Goal: Task Accomplishment & Management: Manage account settings

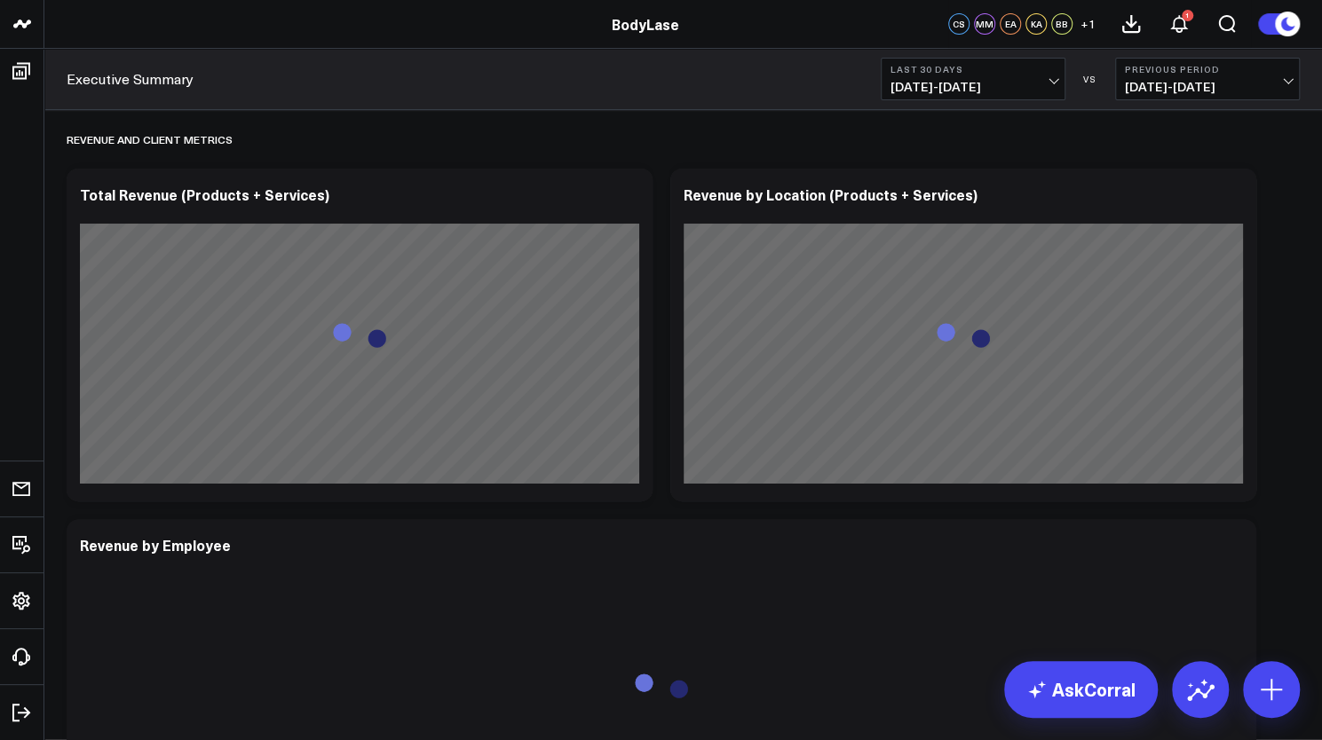
click at [1009, 103] on div "Executive Summary Last 30 Days [DATE] - [DATE] VS Previous Period [DATE] - [DAT…" at bounding box center [683, 79] width 1278 height 61
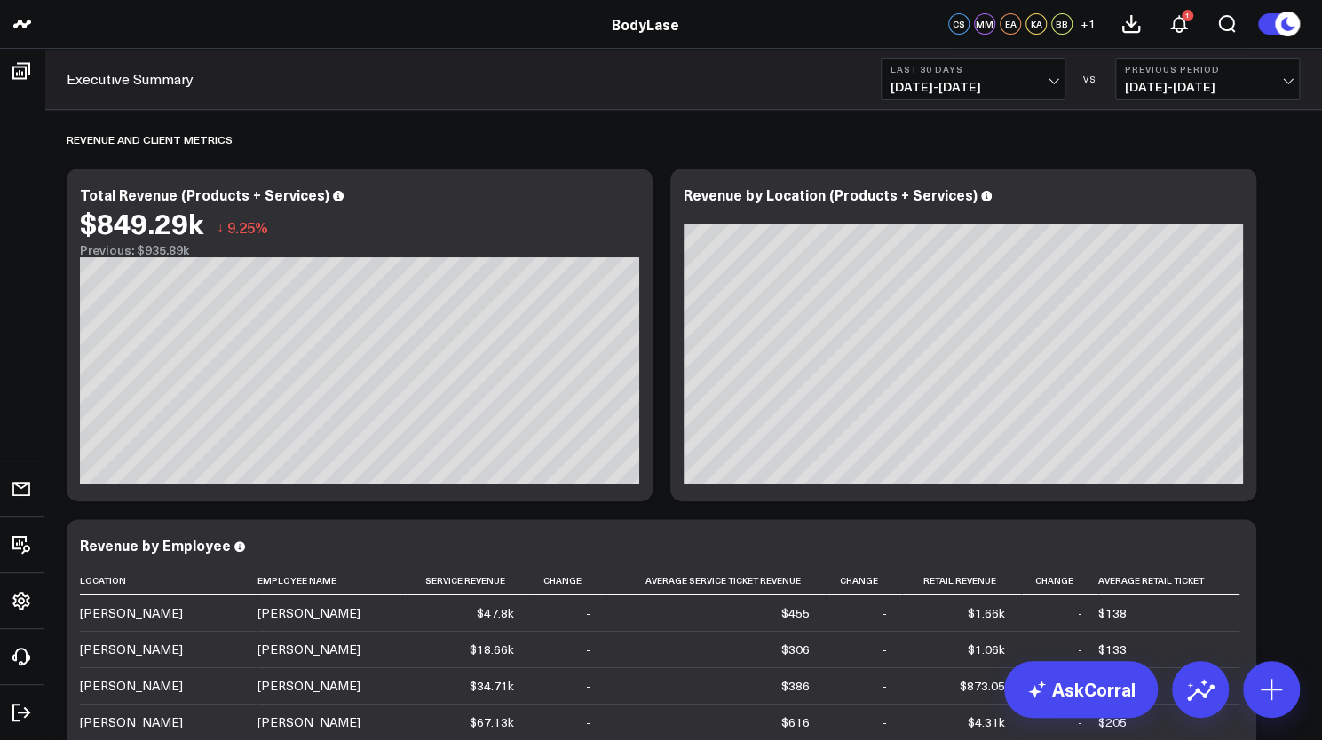
click at [947, 83] on span "[DATE] - [DATE]" at bounding box center [973, 87] width 165 height 14
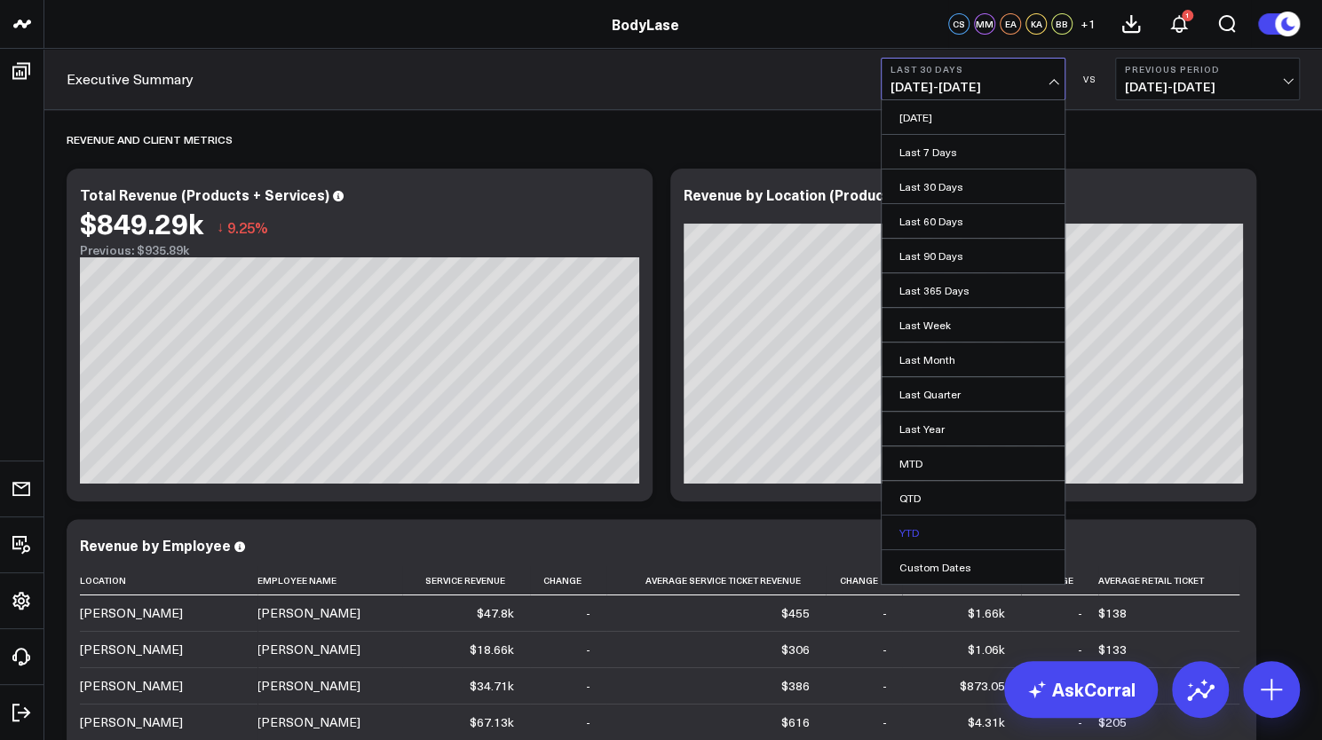
click at [916, 523] on link "YTD" at bounding box center [973, 533] width 183 height 34
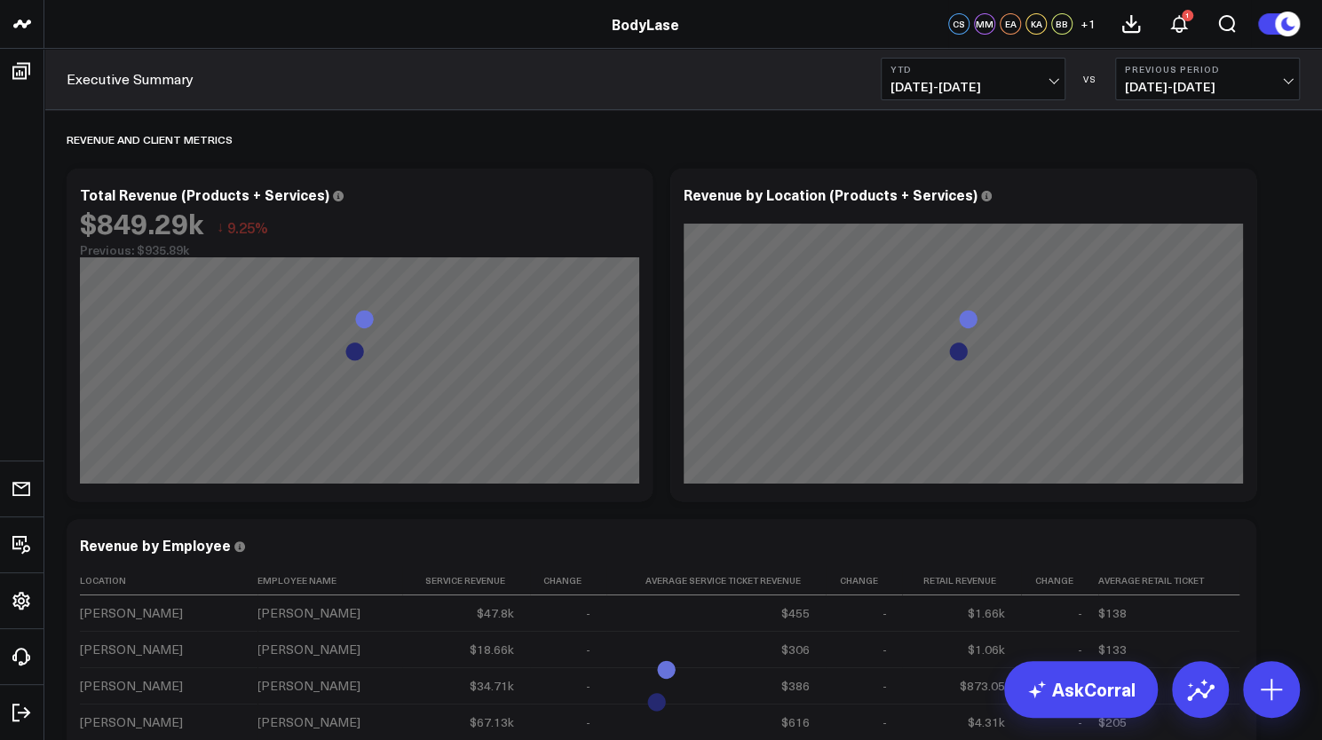
click at [1199, 83] on span "[DATE] - [DATE]" at bounding box center [1207, 87] width 165 height 14
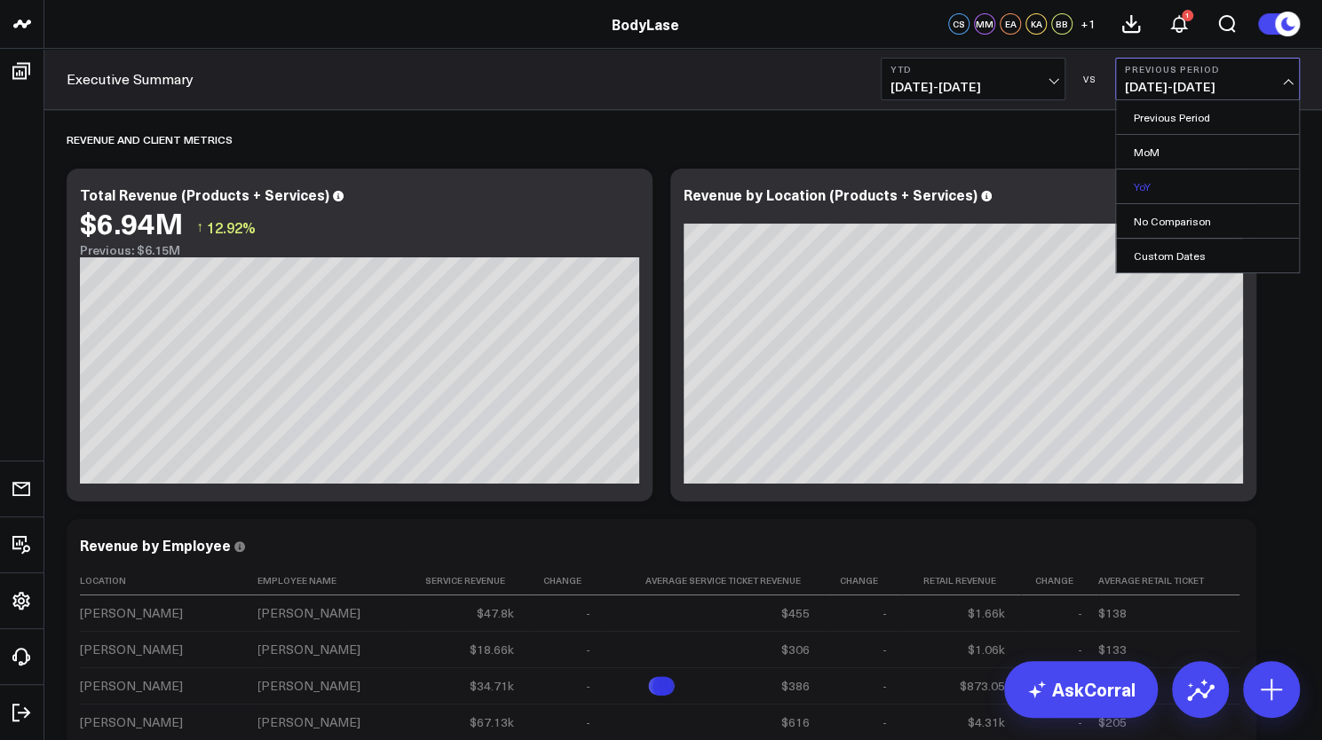
click at [1173, 187] on link "YoY" at bounding box center [1207, 187] width 183 height 34
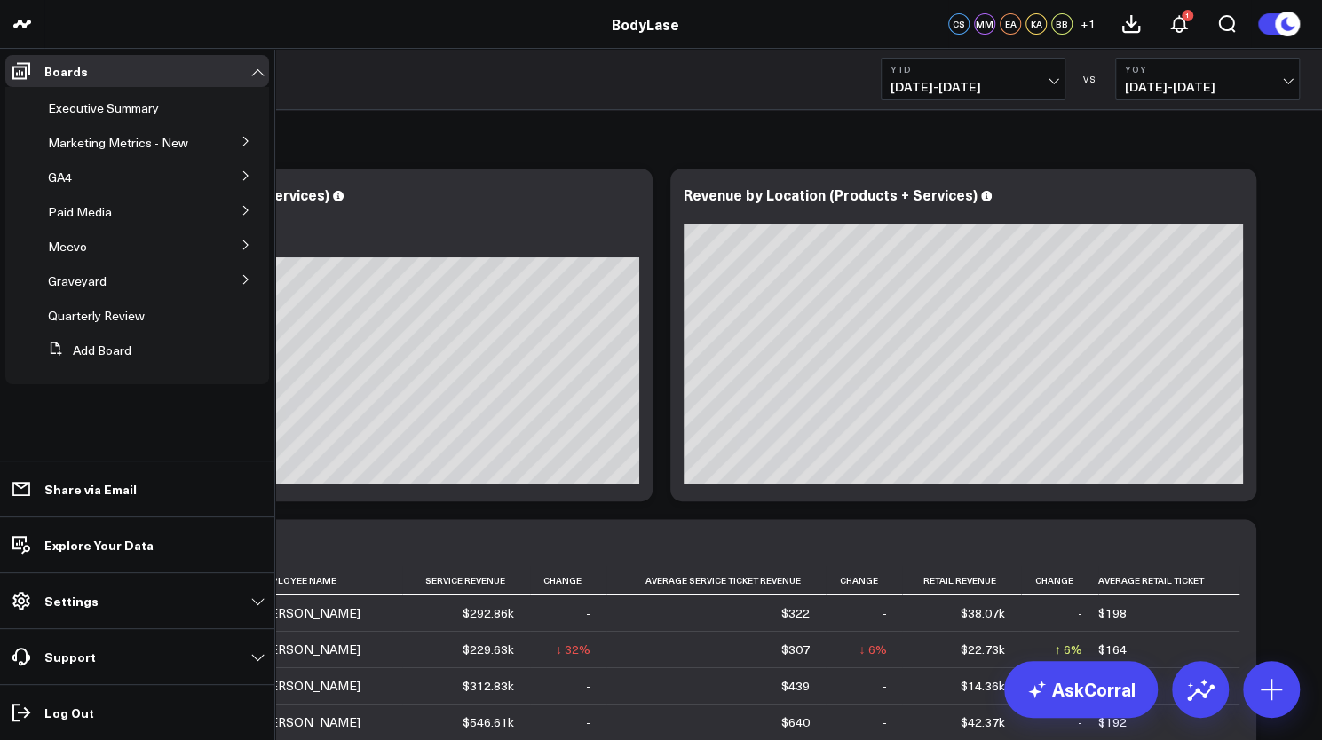
click at [244, 139] on icon at bounding box center [246, 141] width 11 height 11
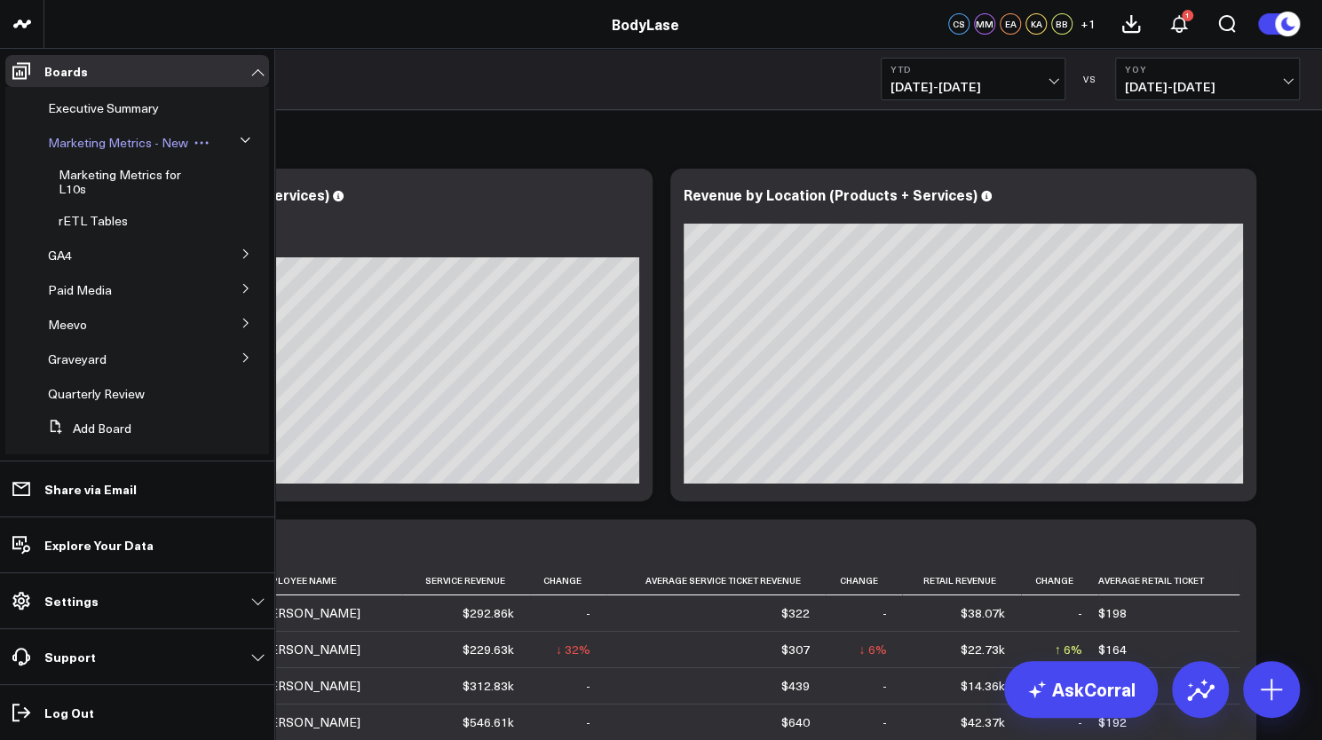
click at [103, 145] on span "Marketing Metrics - New" at bounding box center [118, 142] width 140 height 17
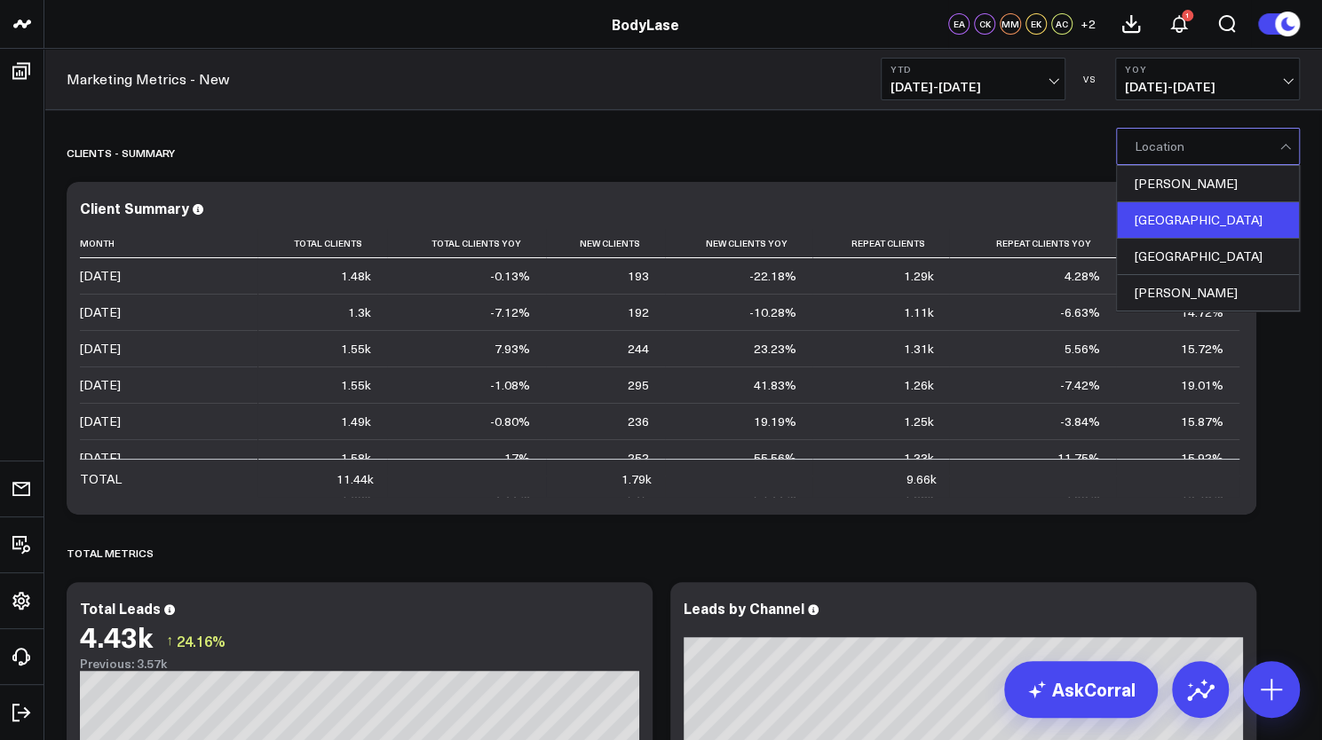
click at [1176, 217] on div "[GEOGRAPHIC_DATA]" at bounding box center [1208, 220] width 182 height 36
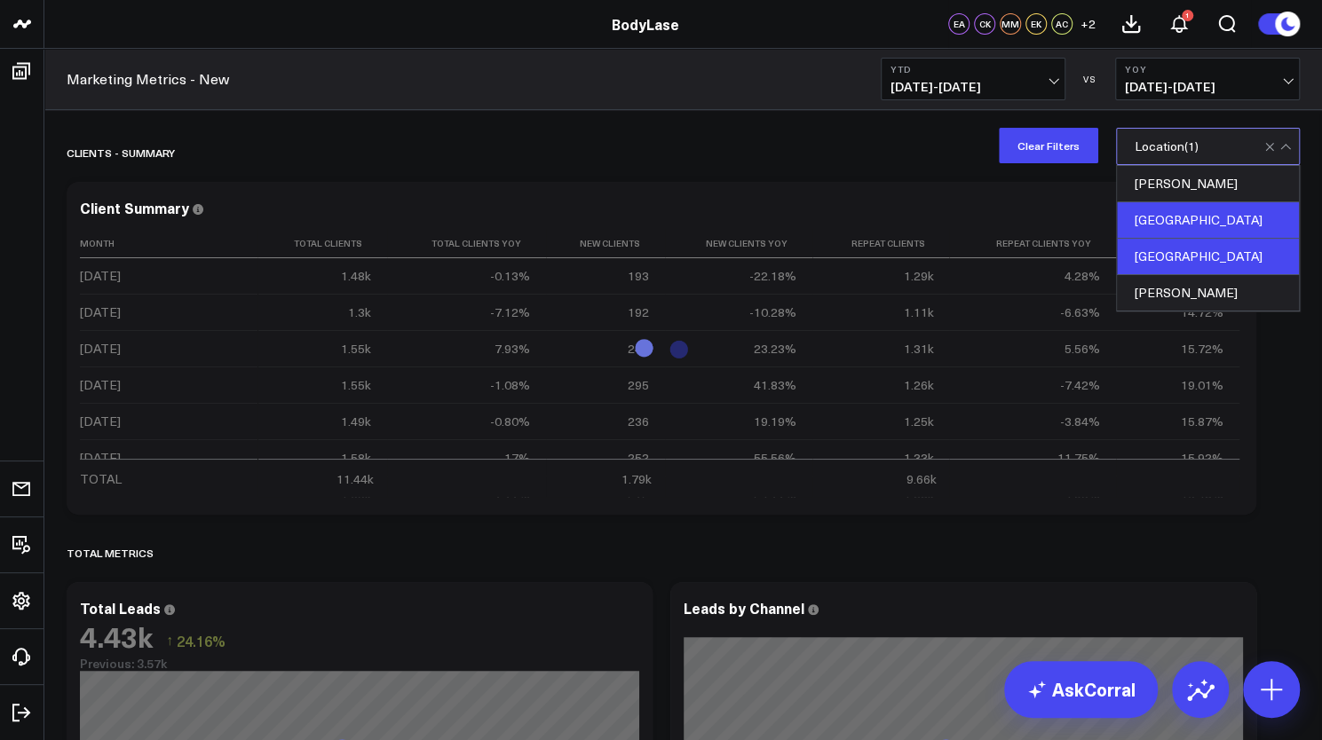
click at [1172, 260] on div "[GEOGRAPHIC_DATA]" at bounding box center [1208, 257] width 182 height 36
click at [1140, 248] on div "[GEOGRAPHIC_DATA]" at bounding box center [1208, 257] width 182 height 36
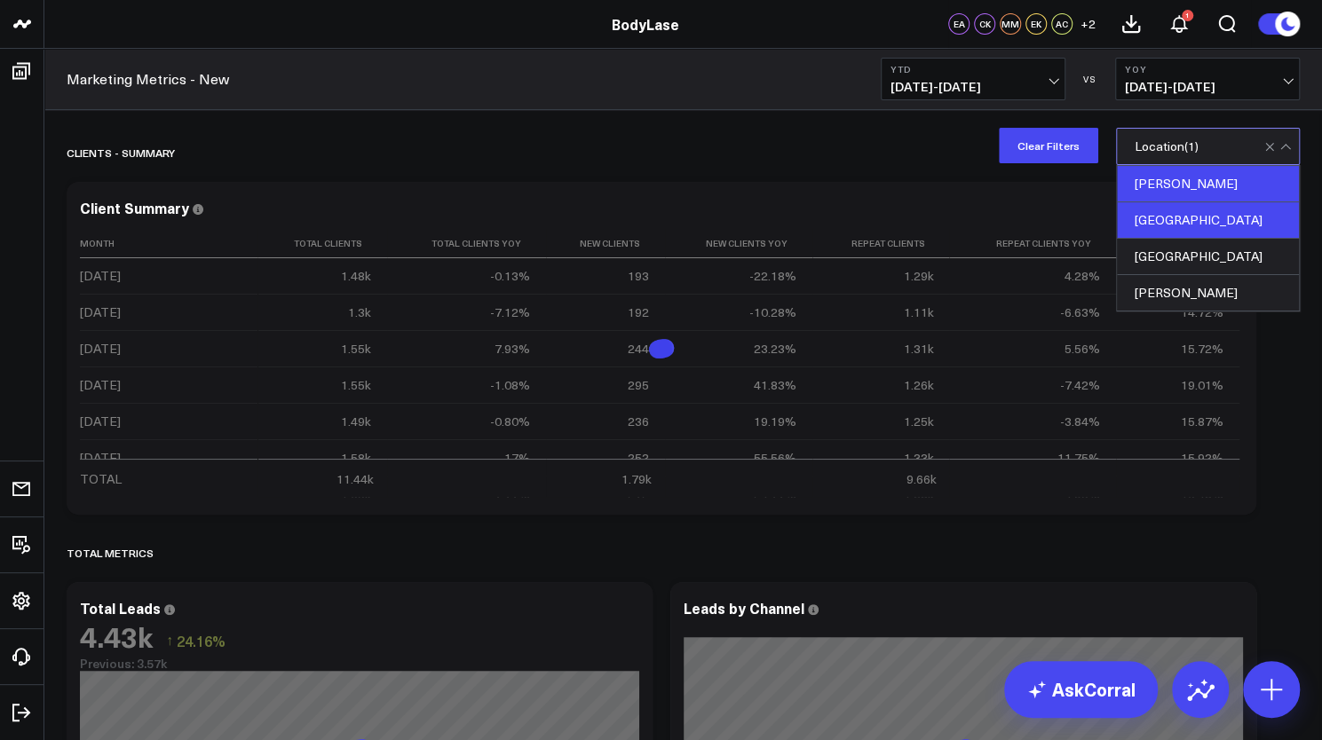
click at [1150, 186] on div "[PERSON_NAME]" at bounding box center [1208, 184] width 182 height 36
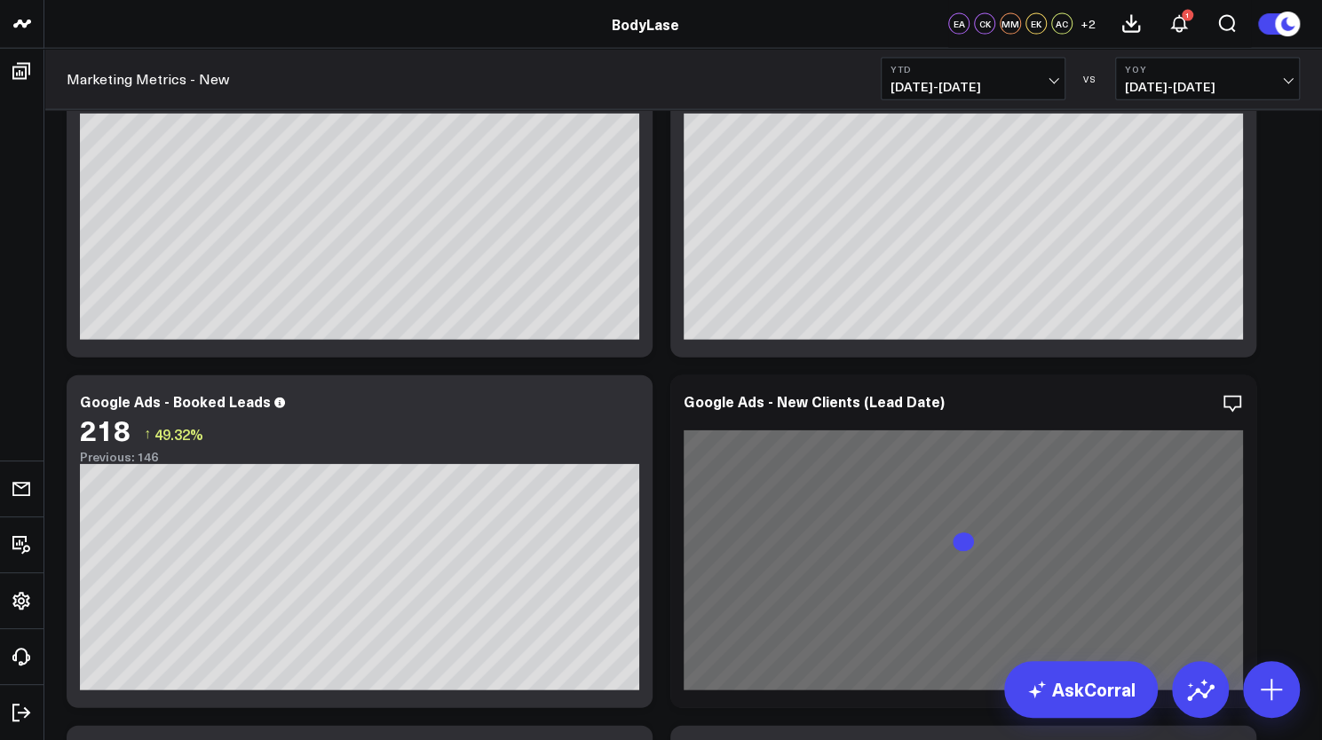
scroll to position [2410, 0]
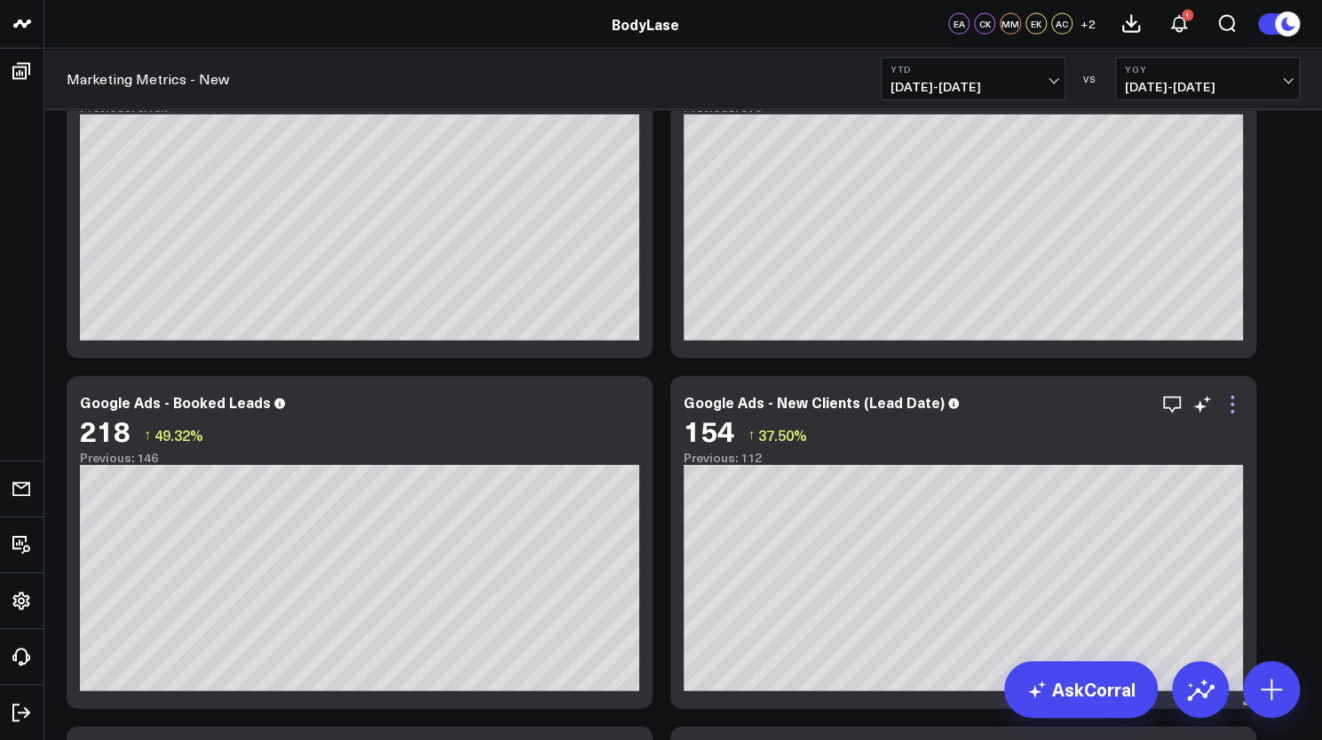
click at [1236, 408] on icon at bounding box center [1232, 404] width 21 height 21
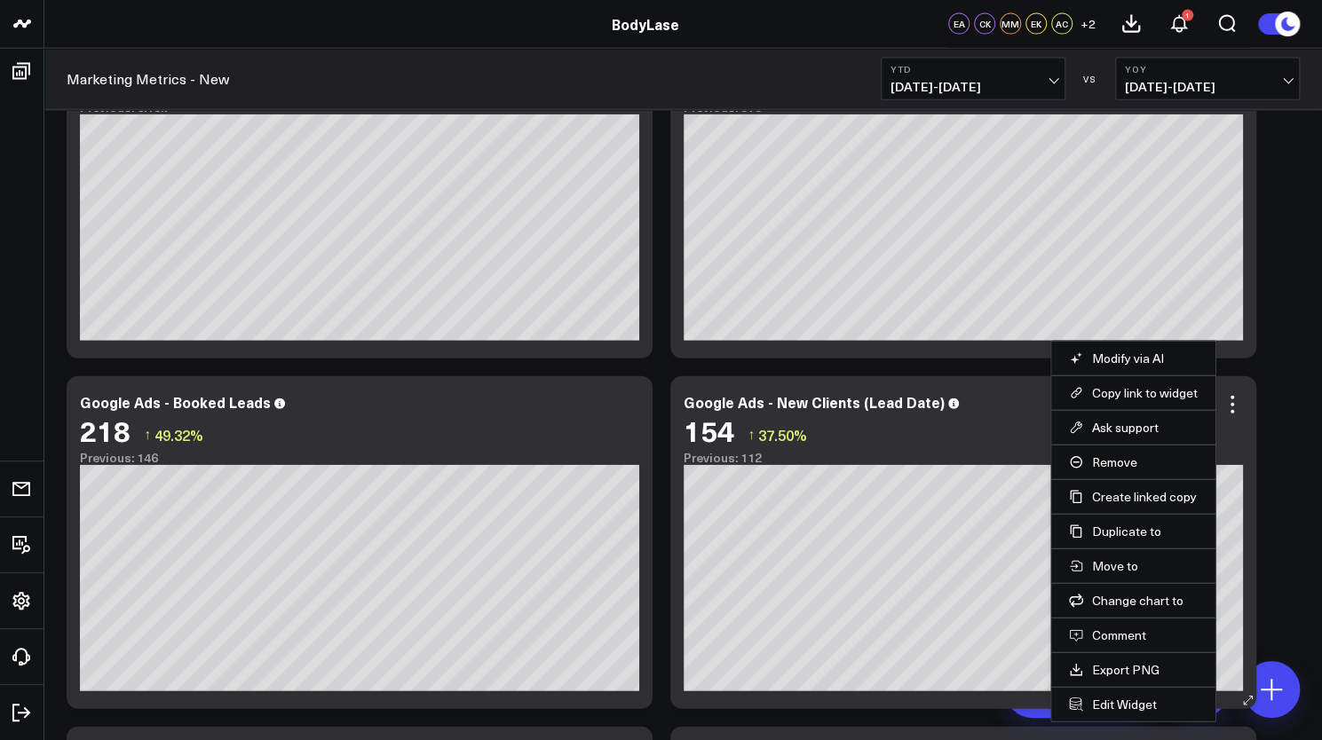
click at [1107, 714] on li "Edit Widget" at bounding box center [1133, 704] width 164 height 35
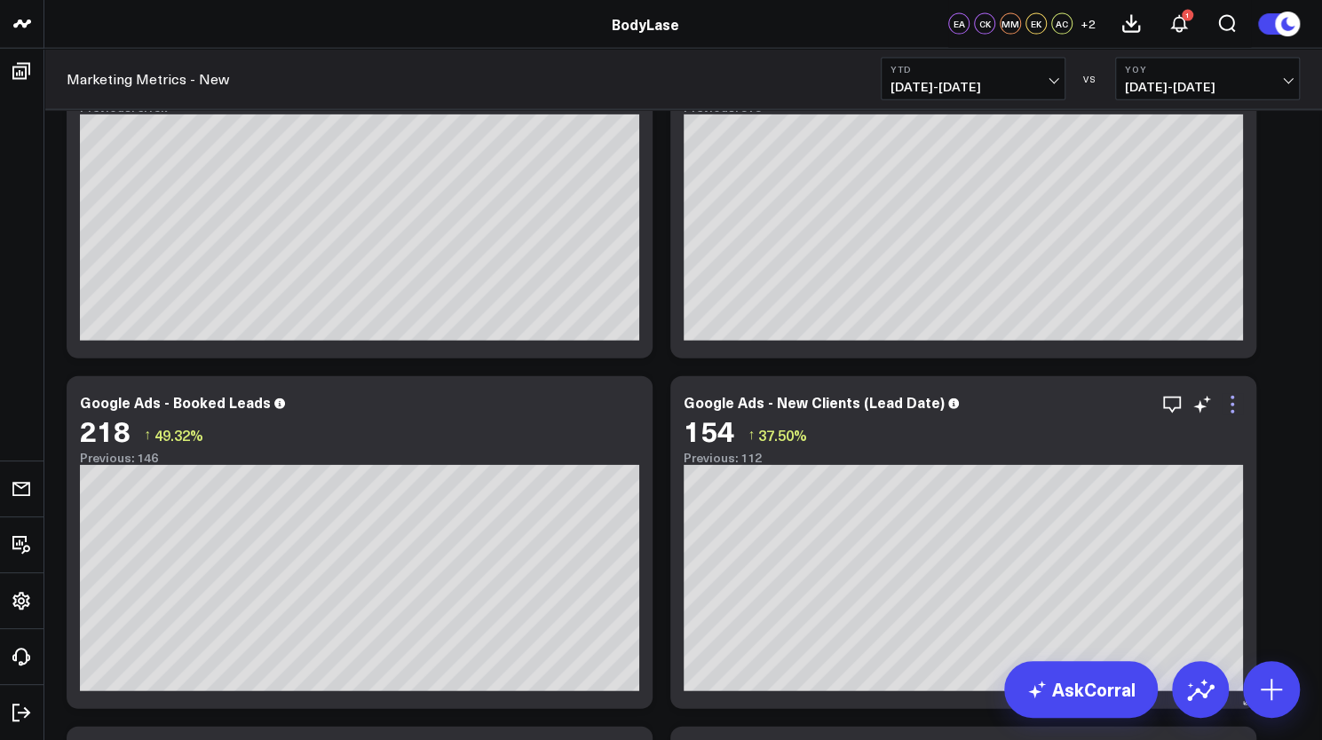
click at [1239, 406] on icon at bounding box center [1232, 404] width 21 height 21
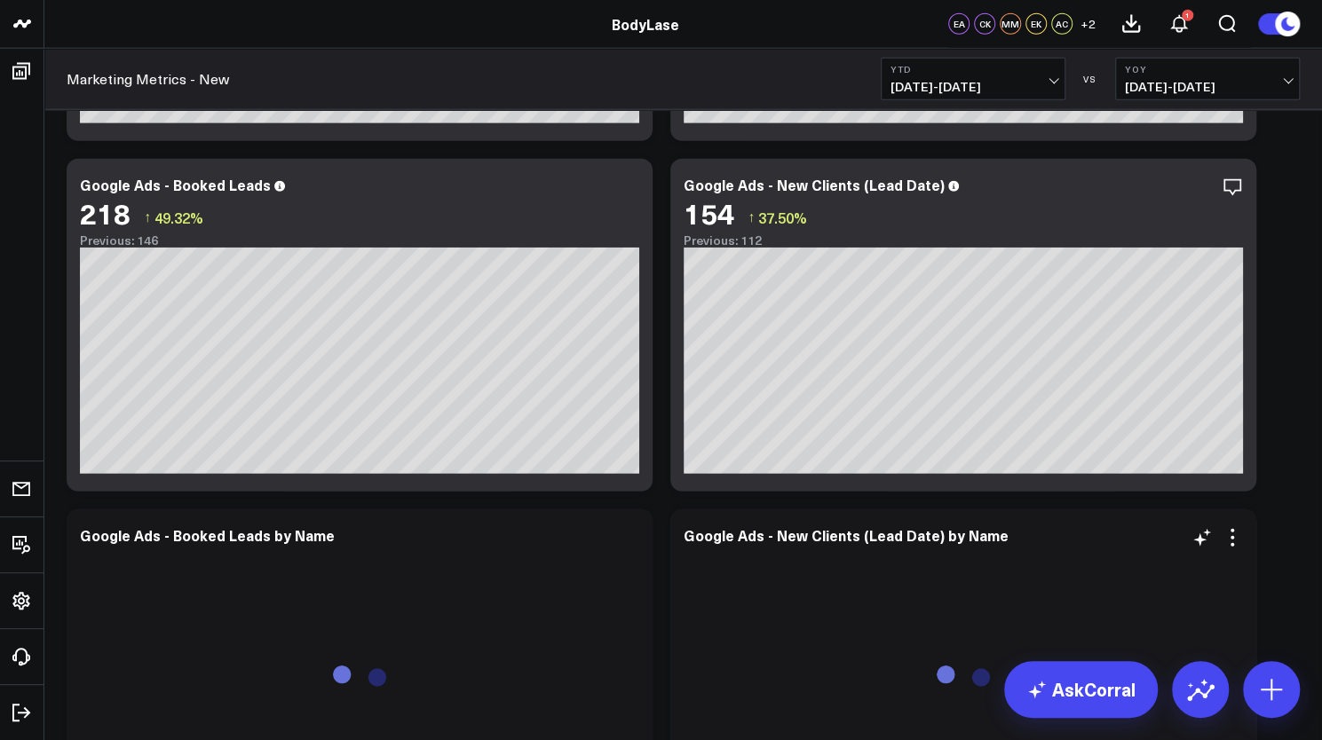
scroll to position [2628, 0]
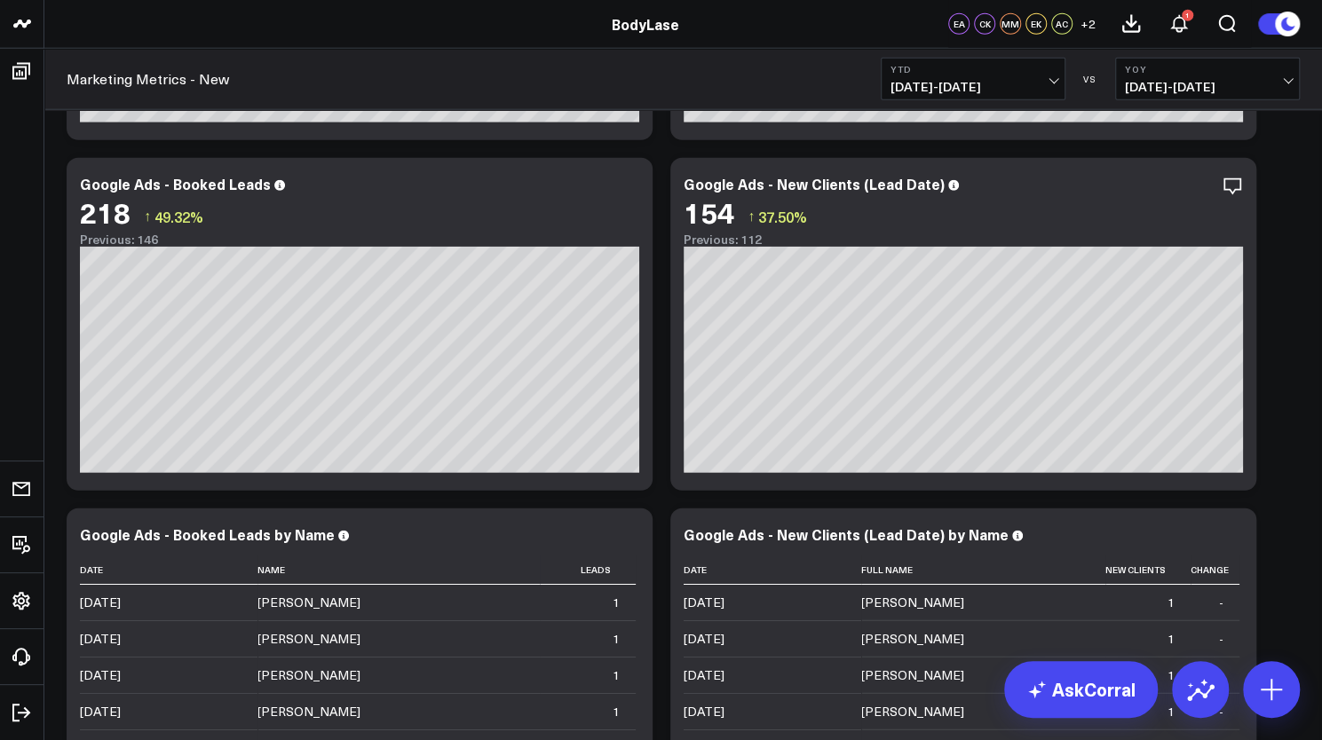
click at [1294, 384] on div "Clients - Summary Modify via AI Copy link to widget Ask support Remove Create l…" at bounding box center [683, 249] width 1251 height 5509
click at [1178, 190] on icon "button" at bounding box center [1172, 186] width 18 height 17
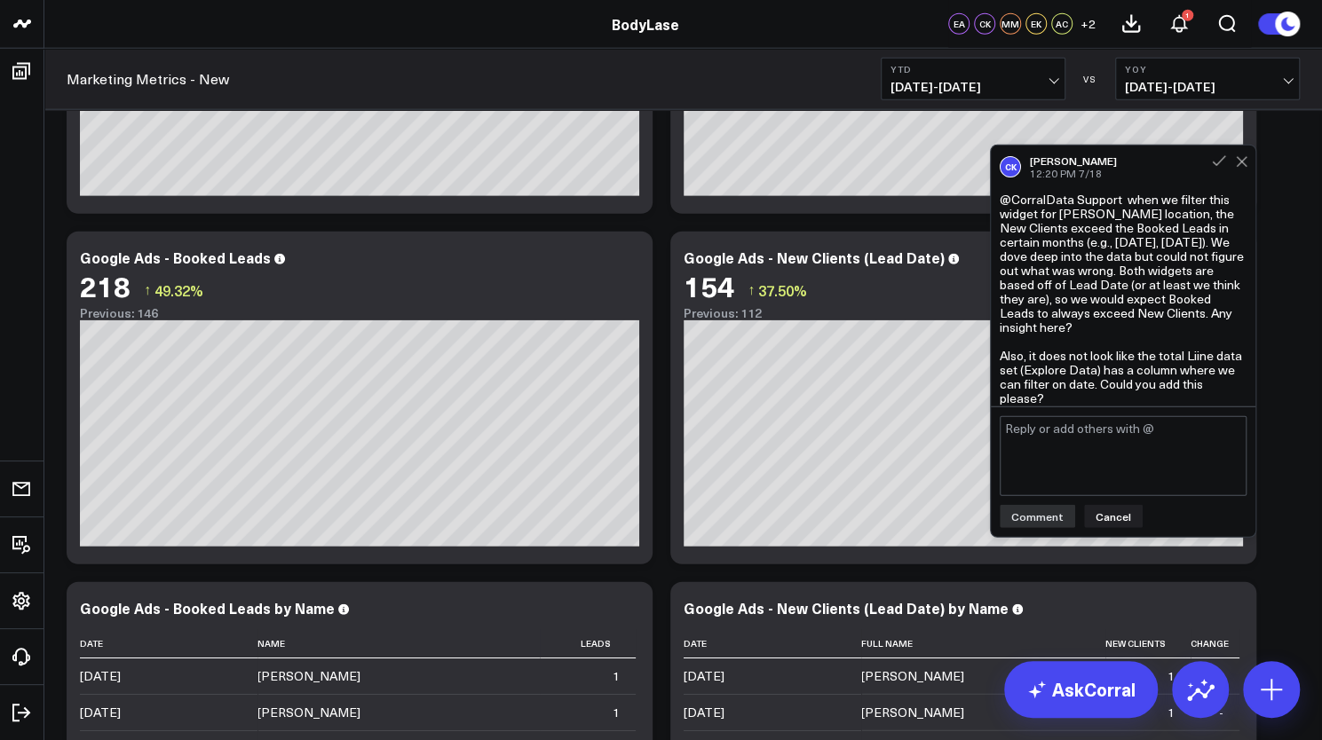
scroll to position [2549, 0]
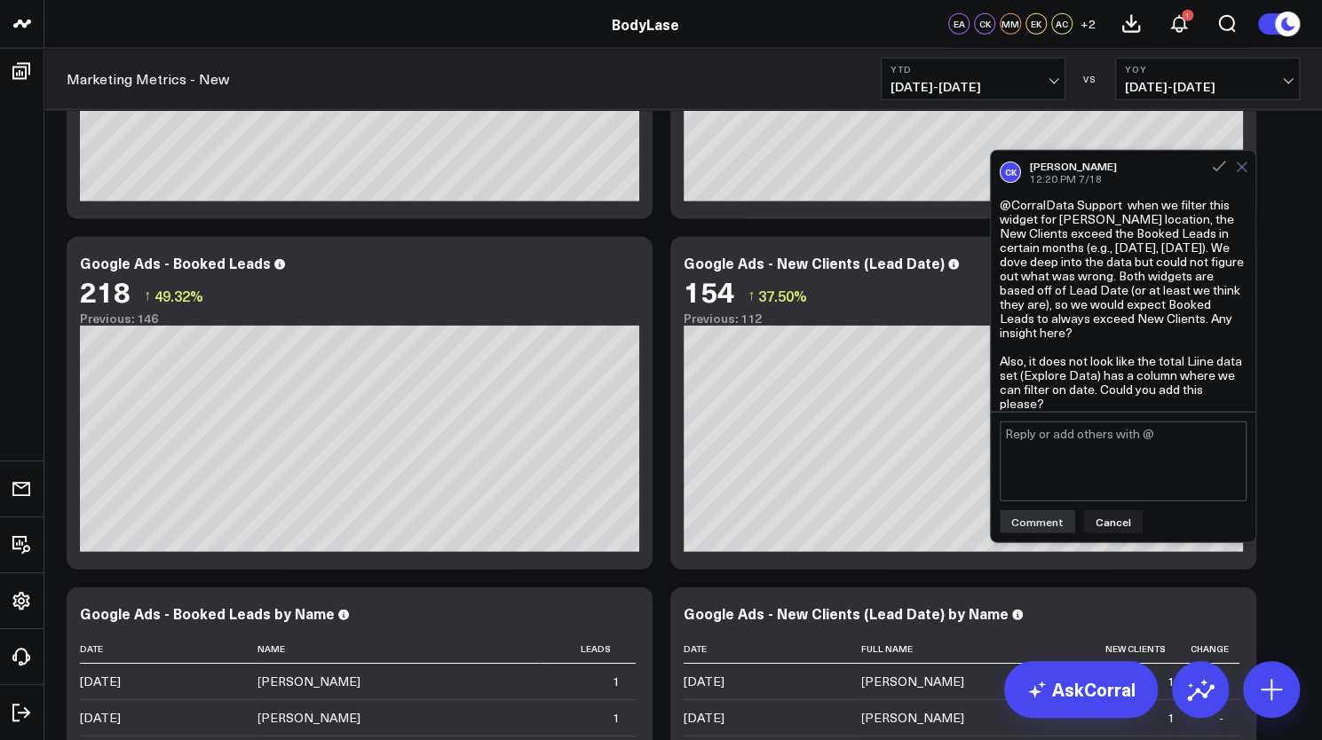
click at [1245, 172] on use at bounding box center [1242, 167] width 10 height 10
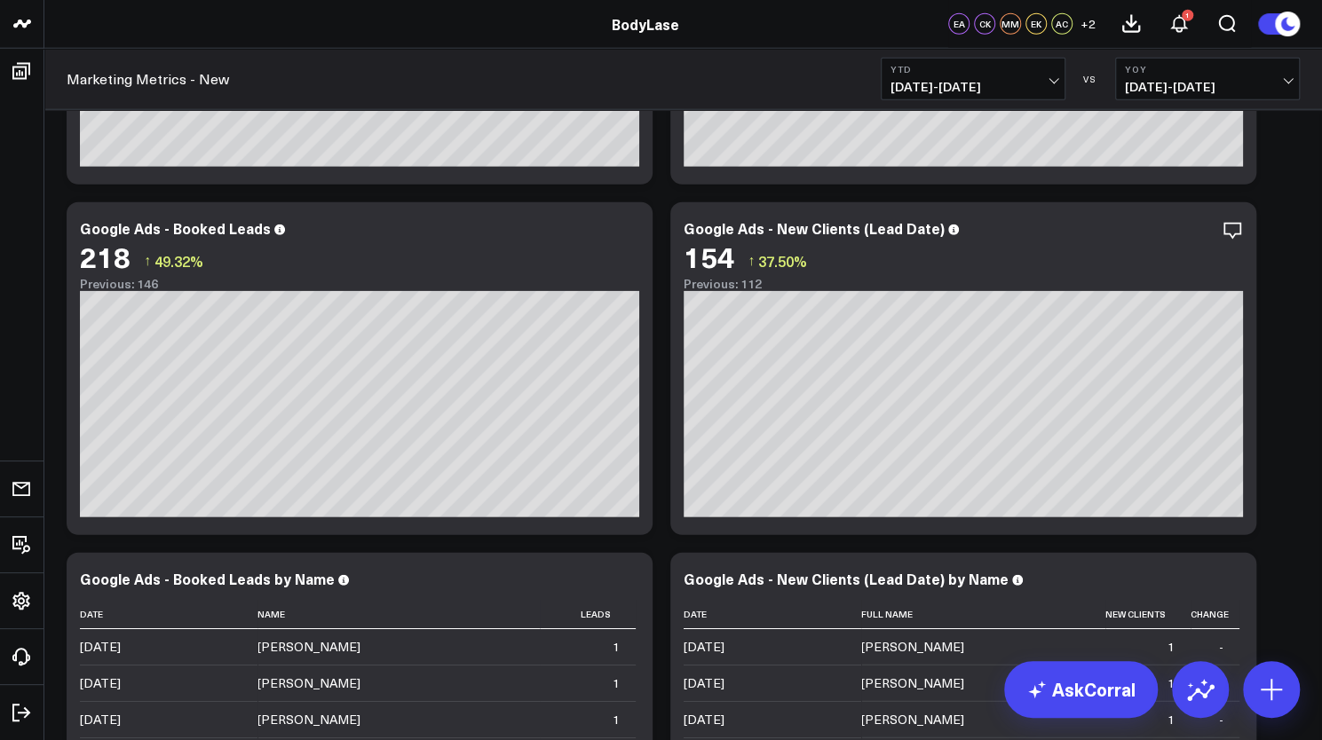
scroll to position [2577, 0]
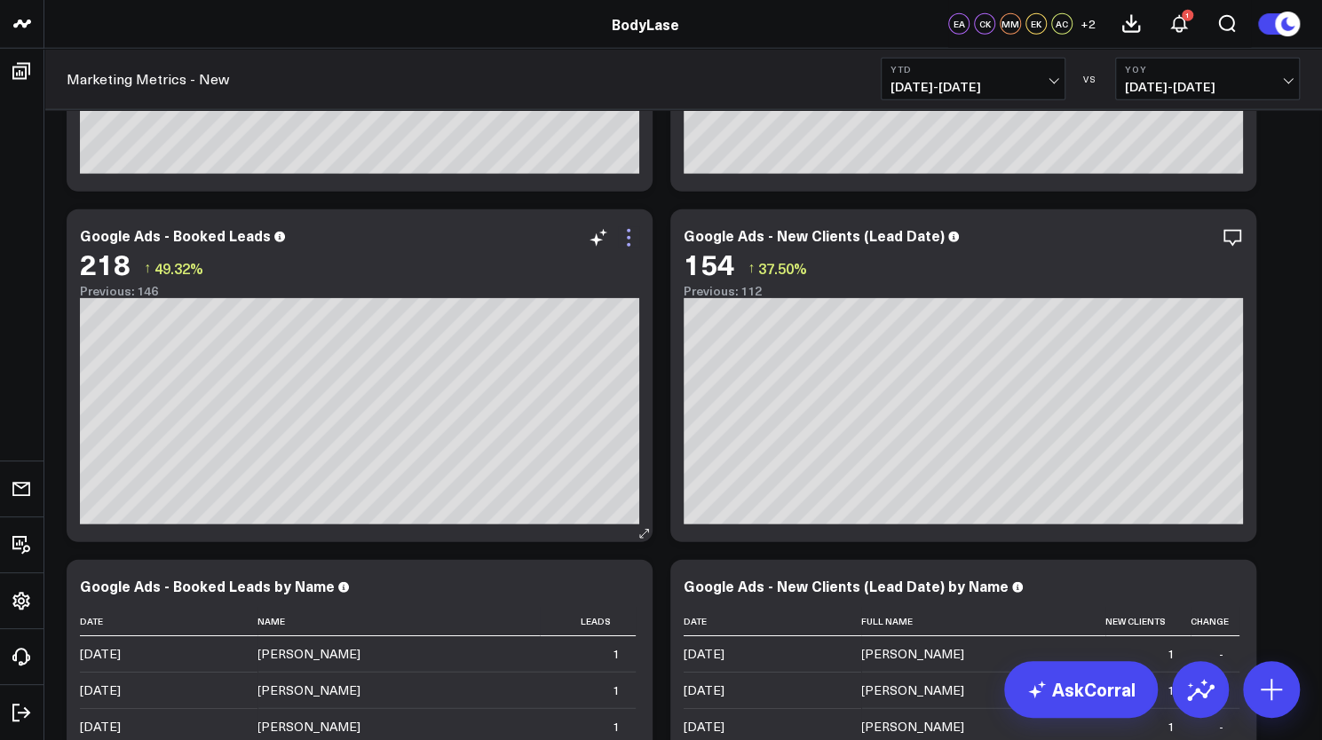
click at [630, 246] on icon at bounding box center [628, 237] width 21 height 21
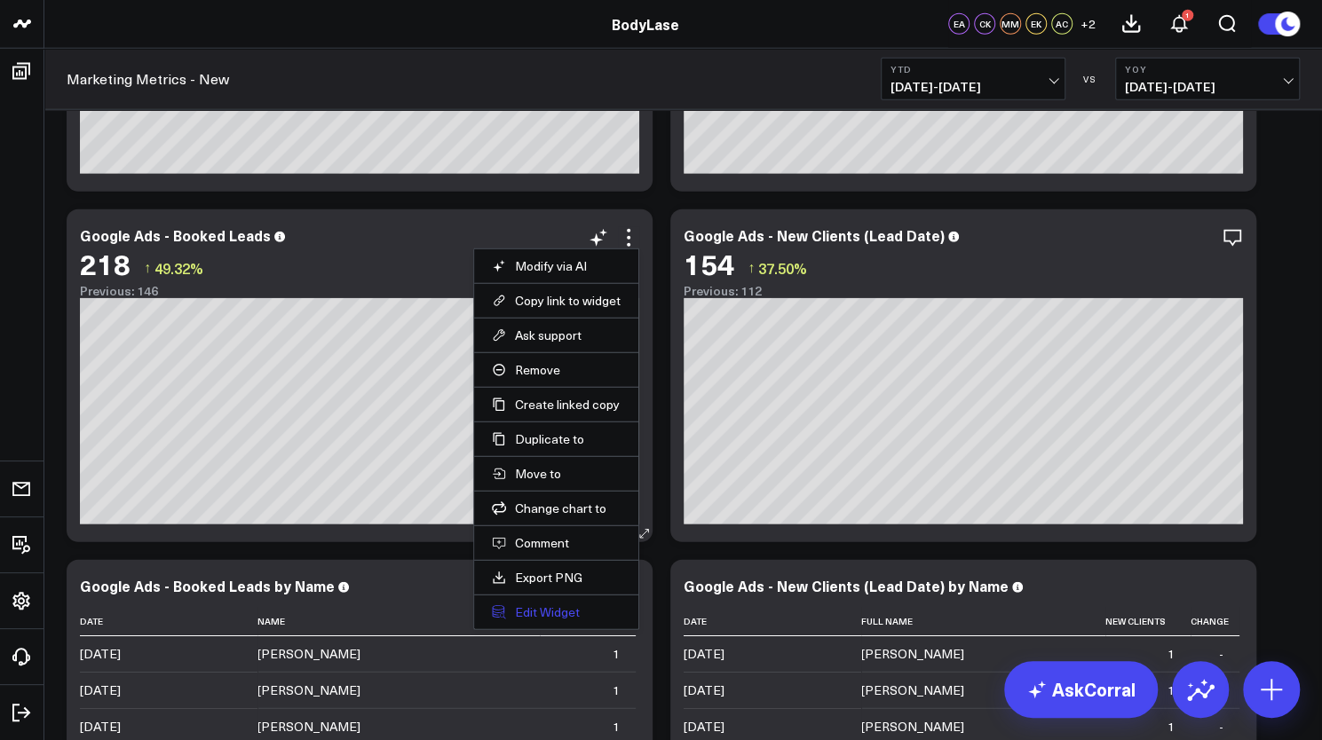
click at [542, 605] on button "Edit Widget" at bounding box center [556, 613] width 129 height 16
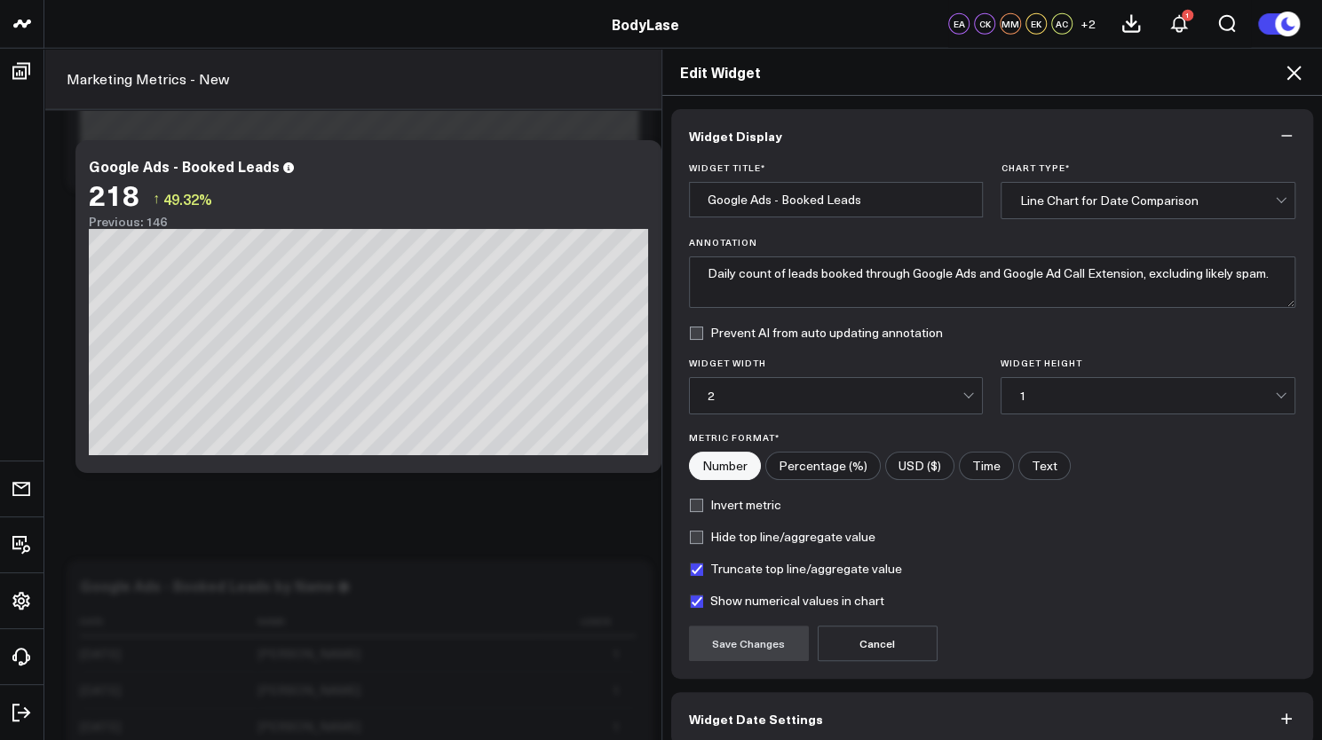
scroll to position [81, 0]
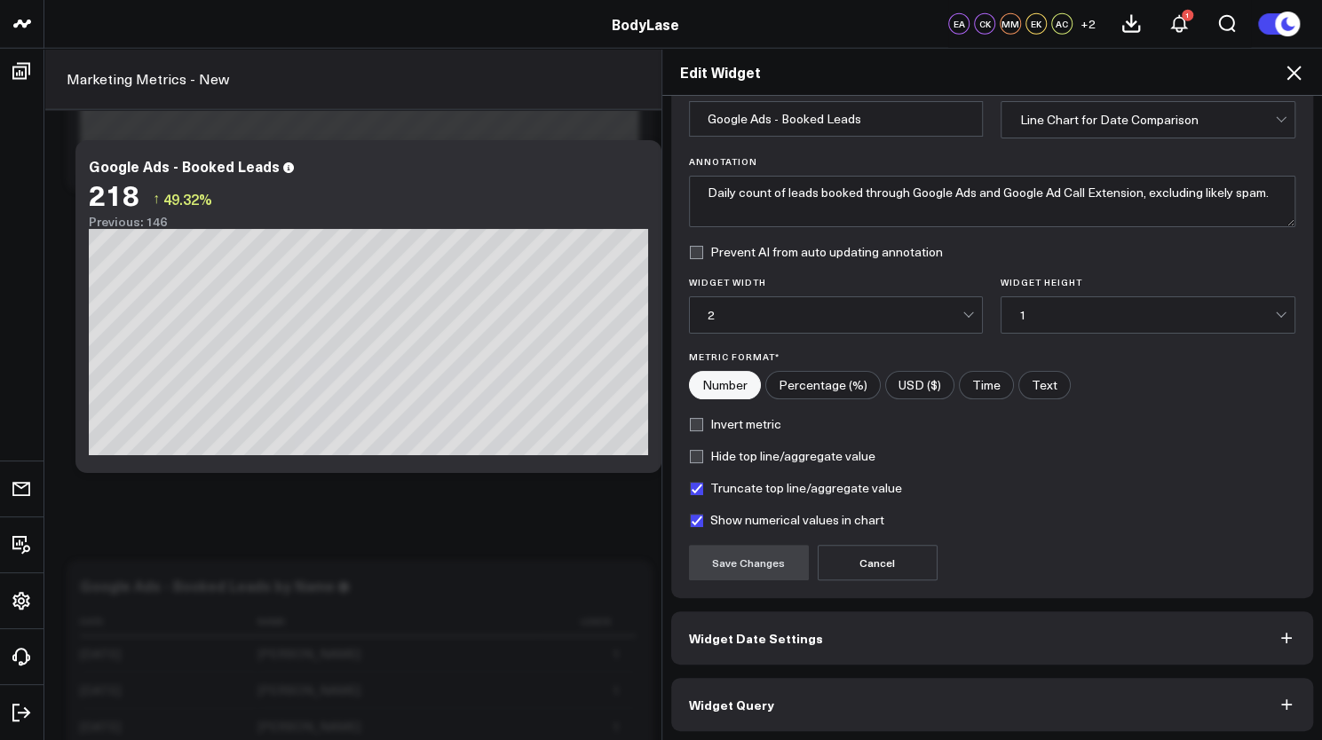
click at [827, 701] on button "Widget Query" at bounding box center [992, 704] width 643 height 53
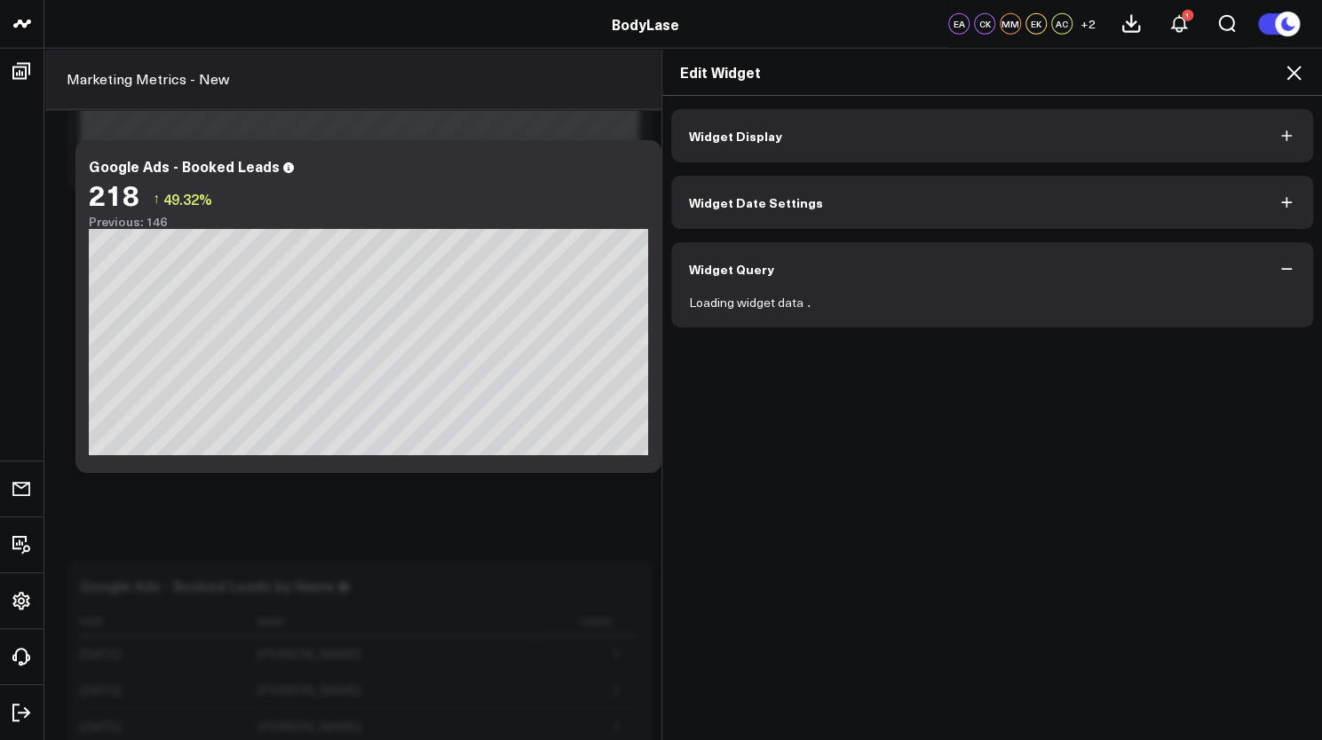
scroll to position [0, 0]
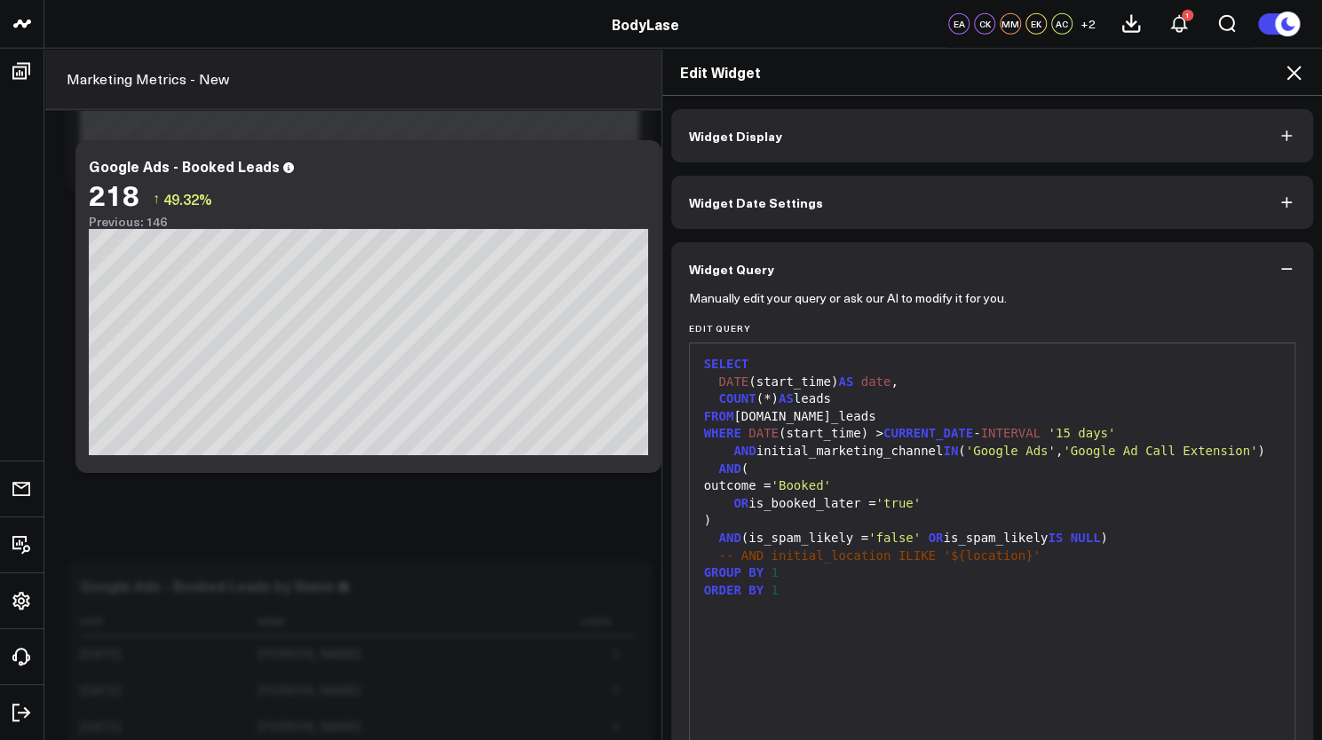
click at [881, 205] on button "Widget Date Settings" at bounding box center [992, 202] width 643 height 53
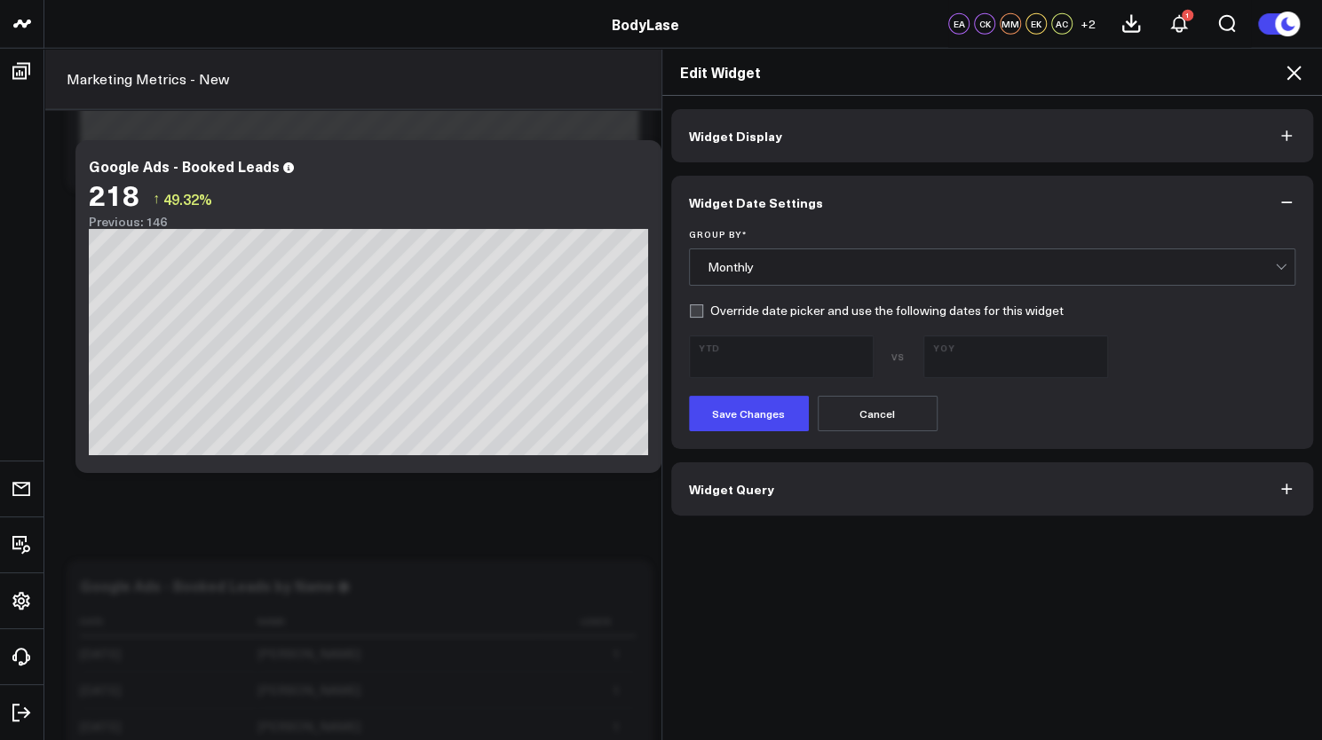
click at [804, 131] on button "Widget Display" at bounding box center [992, 135] width 643 height 53
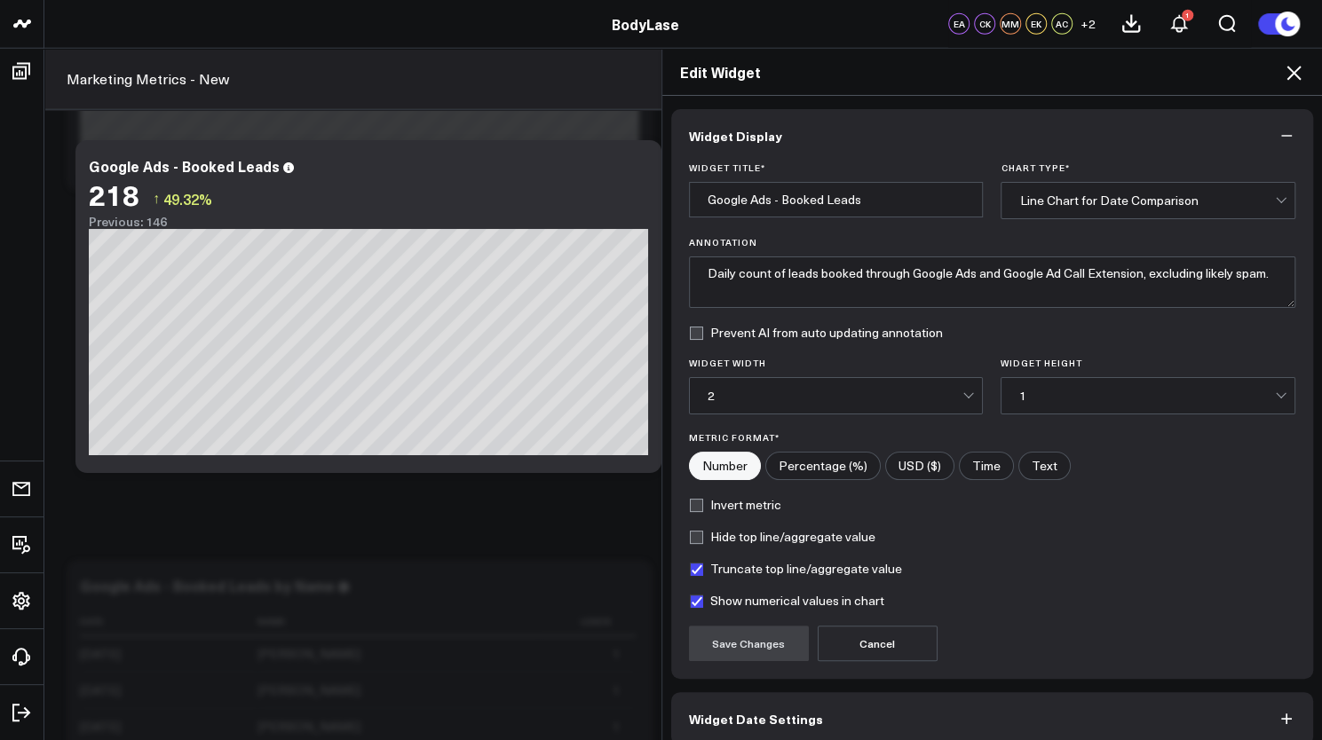
click at [1293, 74] on icon at bounding box center [1294, 73] width 14 height 14
